Goal: Entertainment & Leisure: Consume media (video, audio)

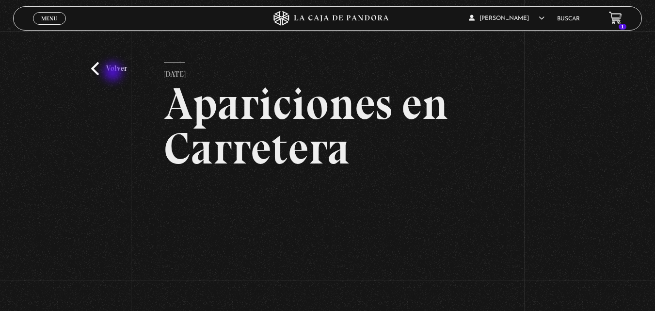
click at [114, 73] on link "Volver" at bounding box center [109, 68] width 36 height 13
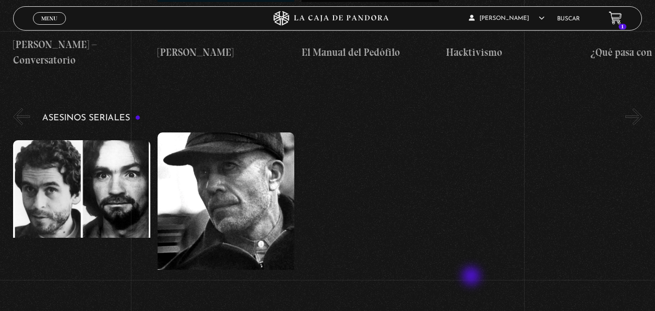
scroll to position [2619, 0]
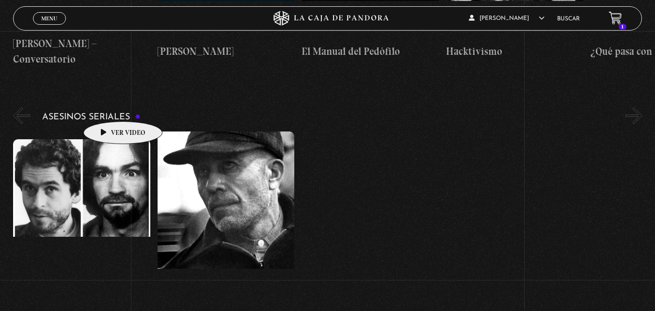
click at [108, 139] on figure at bounding box center [81, 226] width 137 height 175
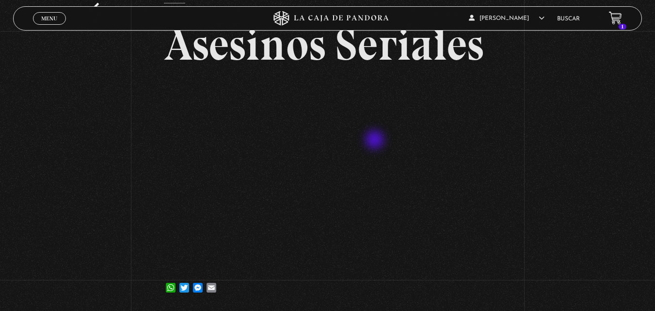
scroll to position [65, 0]
